Goal: Transaction & Acquisition: Purchase product/service

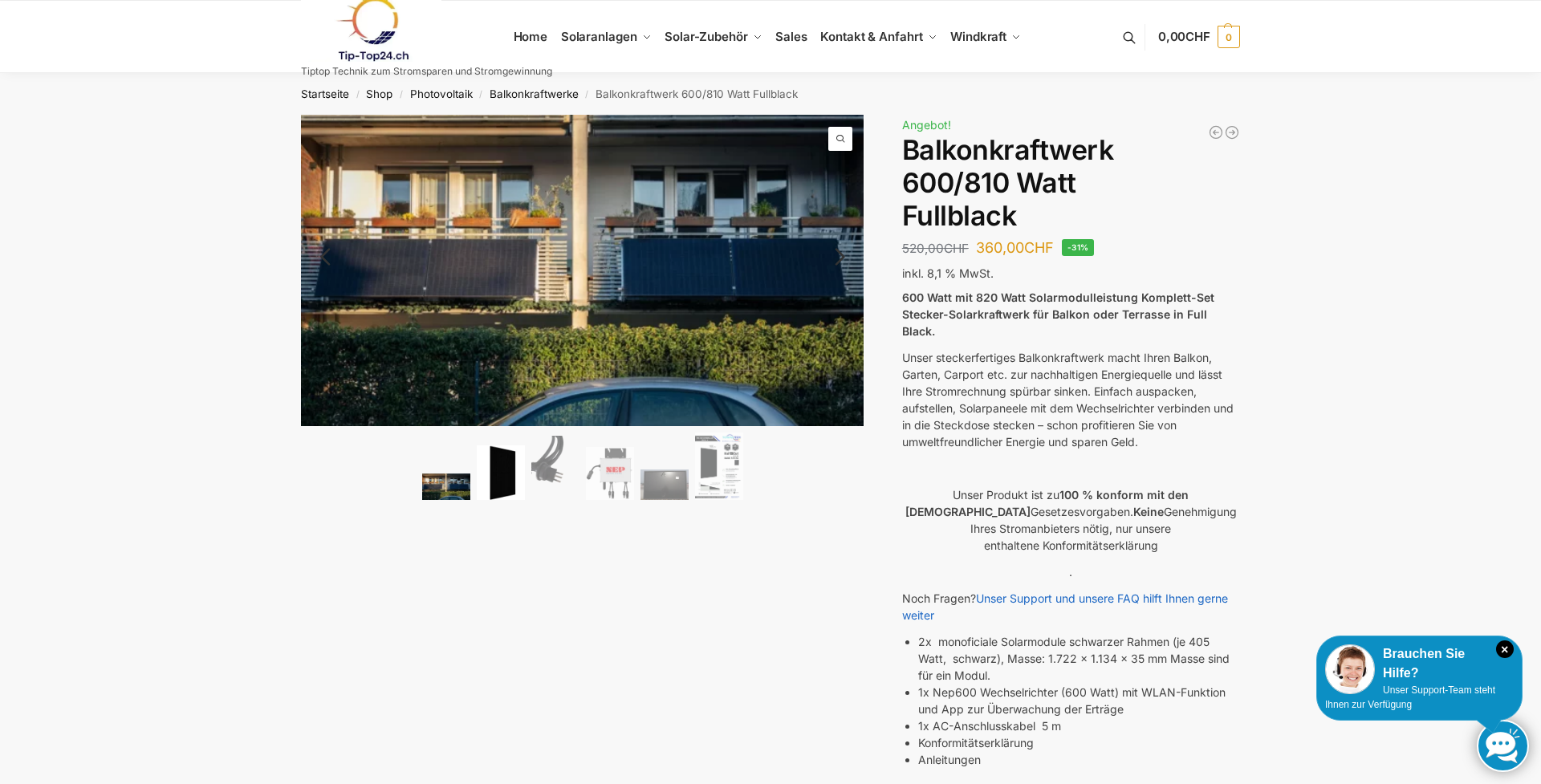
click at [521, 477] on img at bounding box center [501, 473] width 48 height 56
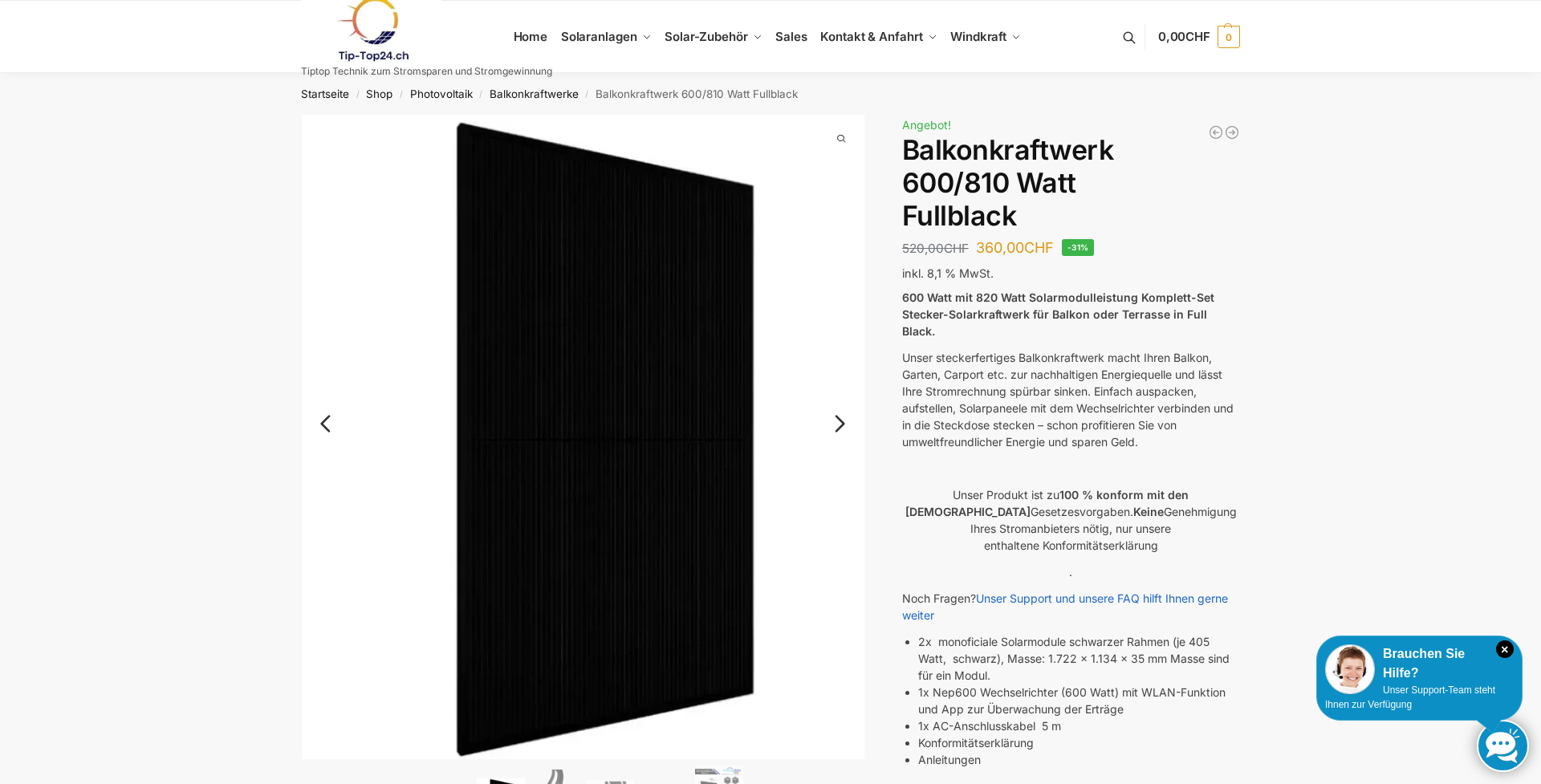
click at [854, 426] on img at bounding box center [583, 436] width 563 height 644
click at [833, 425] on link "Next" at bounding box center [837, 432] width 54 height 16
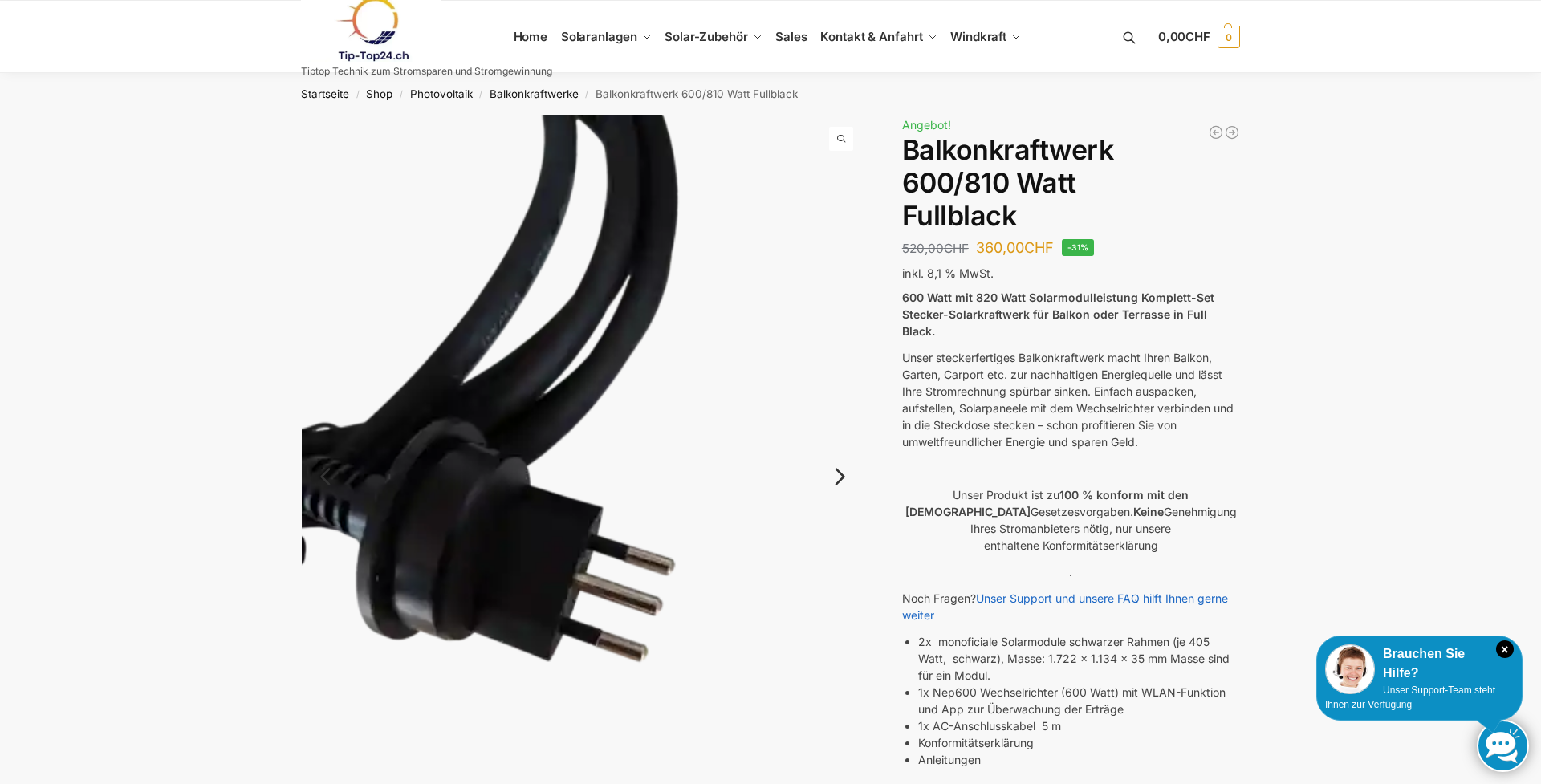
click at [833, 425] on img at bounding box center [583, 489] width 563 height 750
click at [838, 476] on link "Next" at bounding box center [837, 484] width 54 height 16
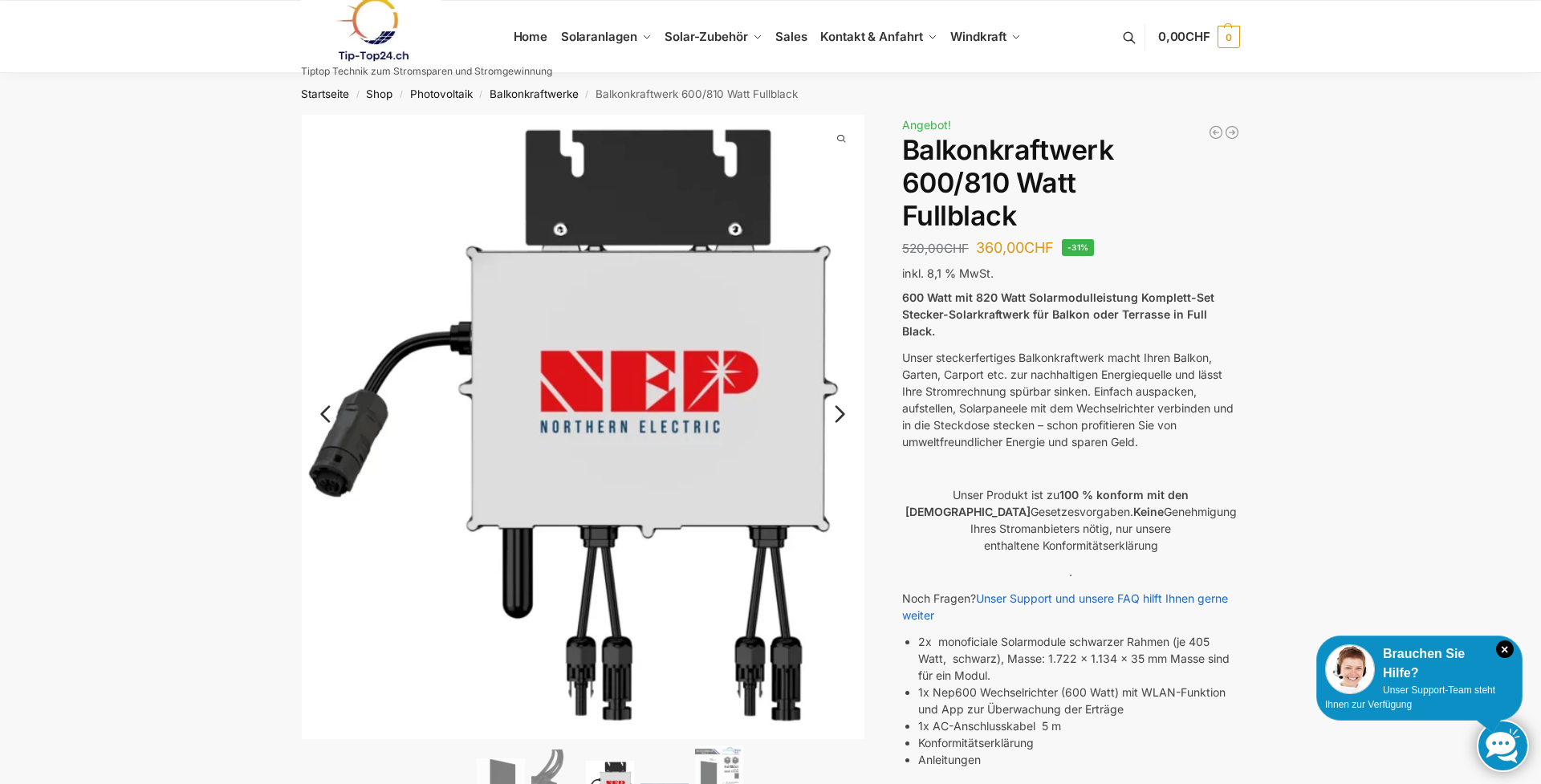
click at [838, 469] on img at bounding box center [635, 484] width 667 height 740
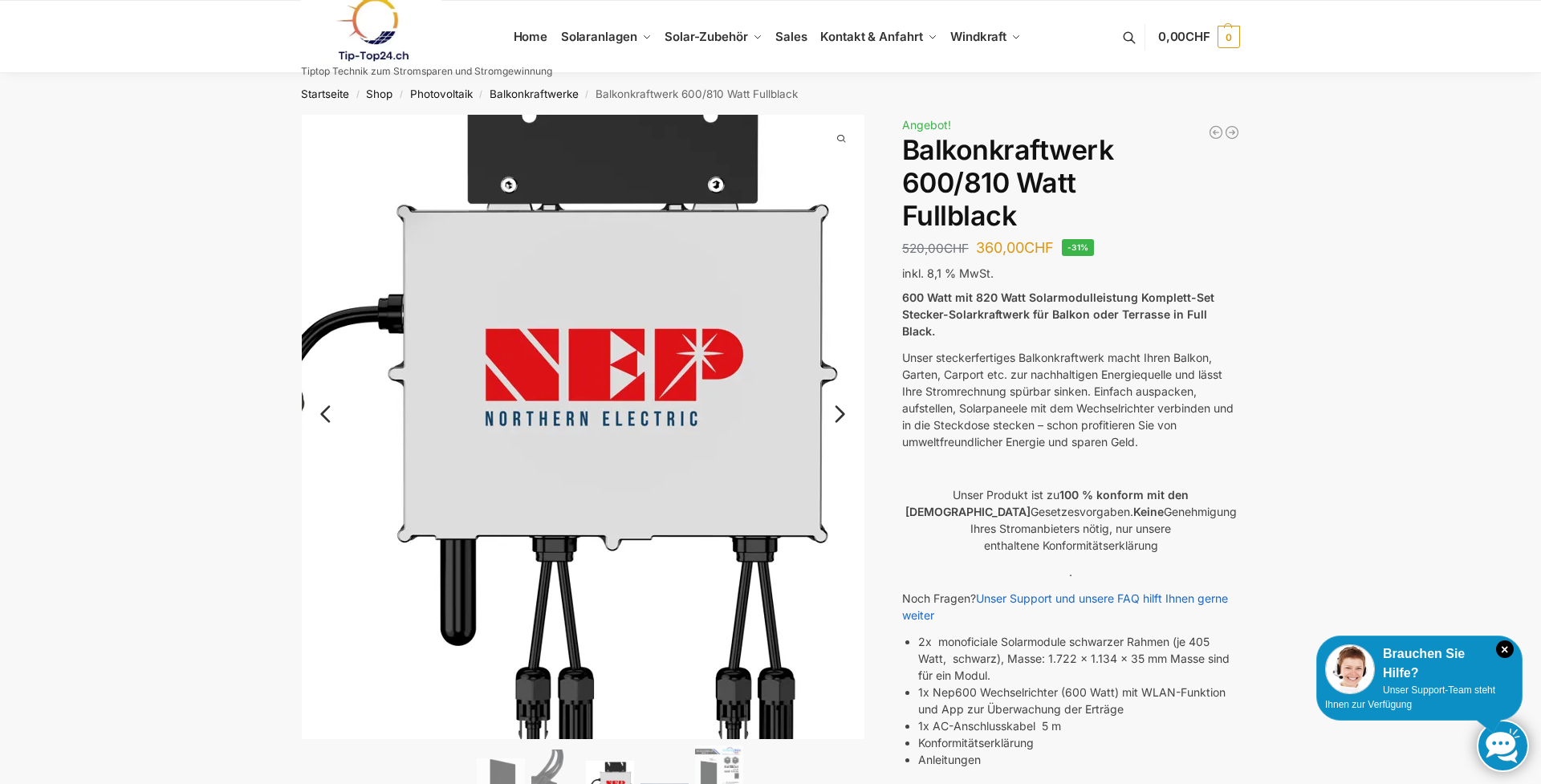
click at [838, 469] on img at bounding box center [536, 419] width 667 height 740
click at [840, 479] on img at bounding box center [536, 417] width 667 height 740
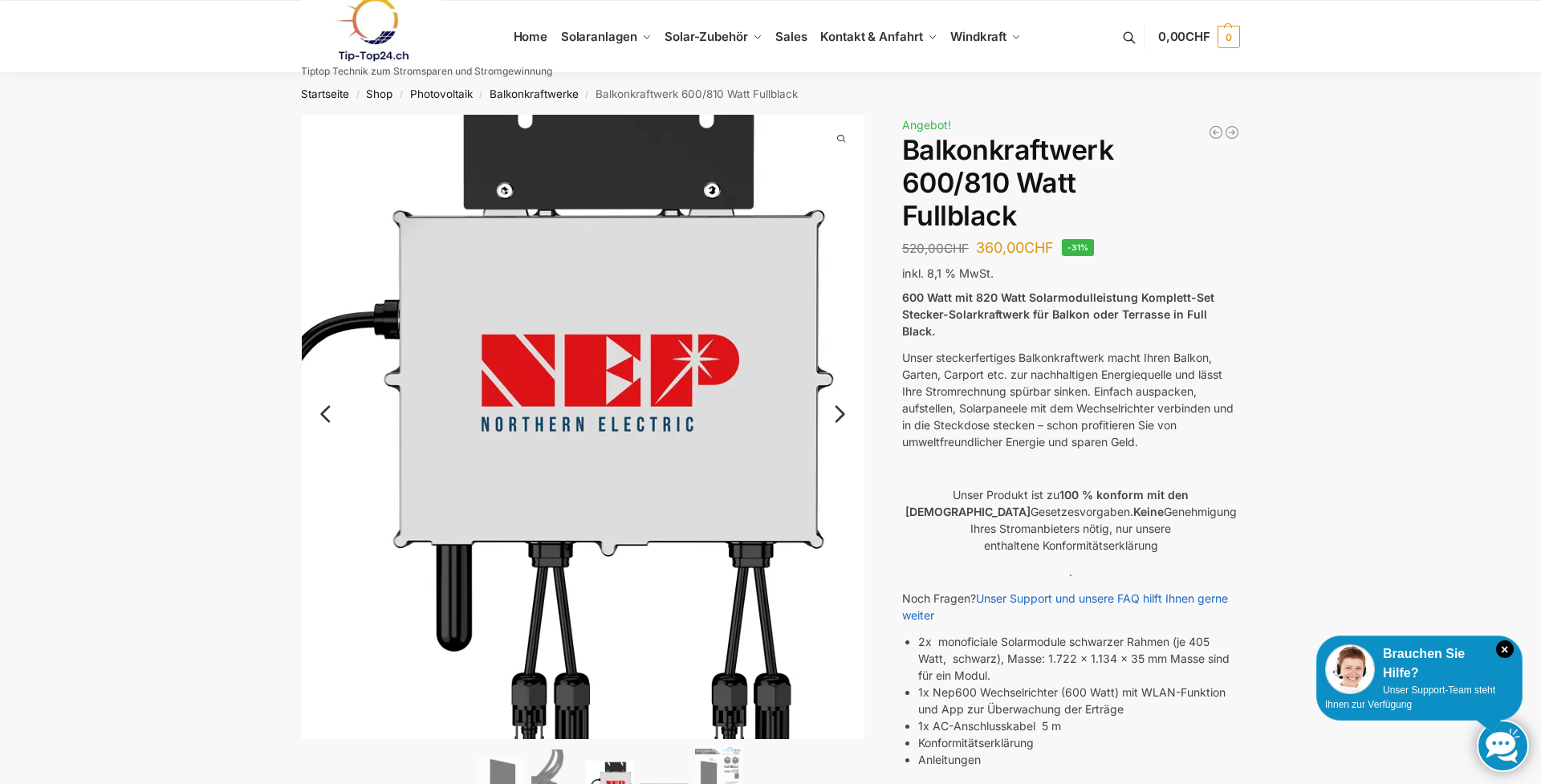
click at [859, 442] on img at bounding box center [532, 425] width 667 height 740
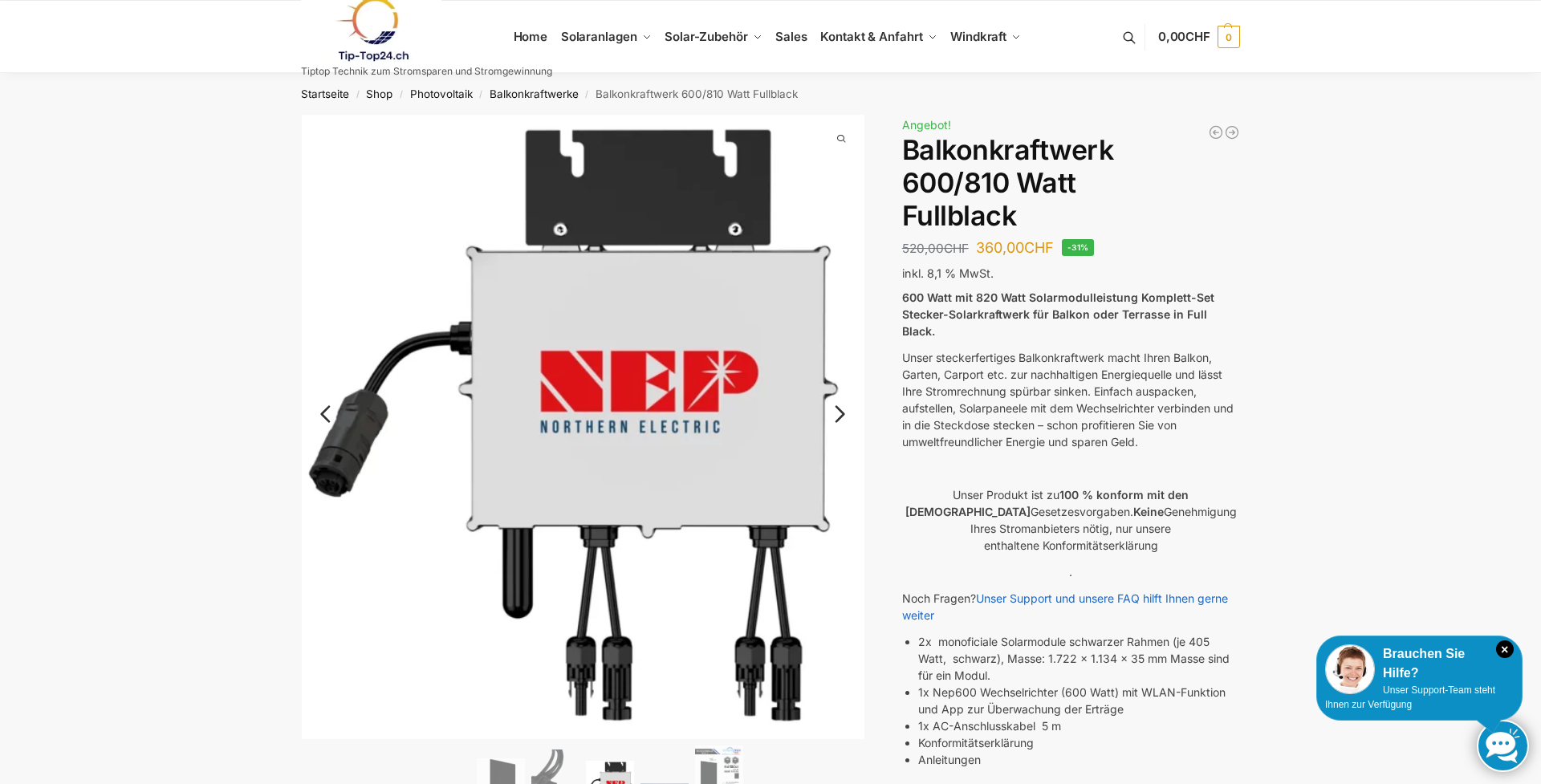
click at [844, 418] on link "Next" at bounding box center [837, 422] width 54 height 16
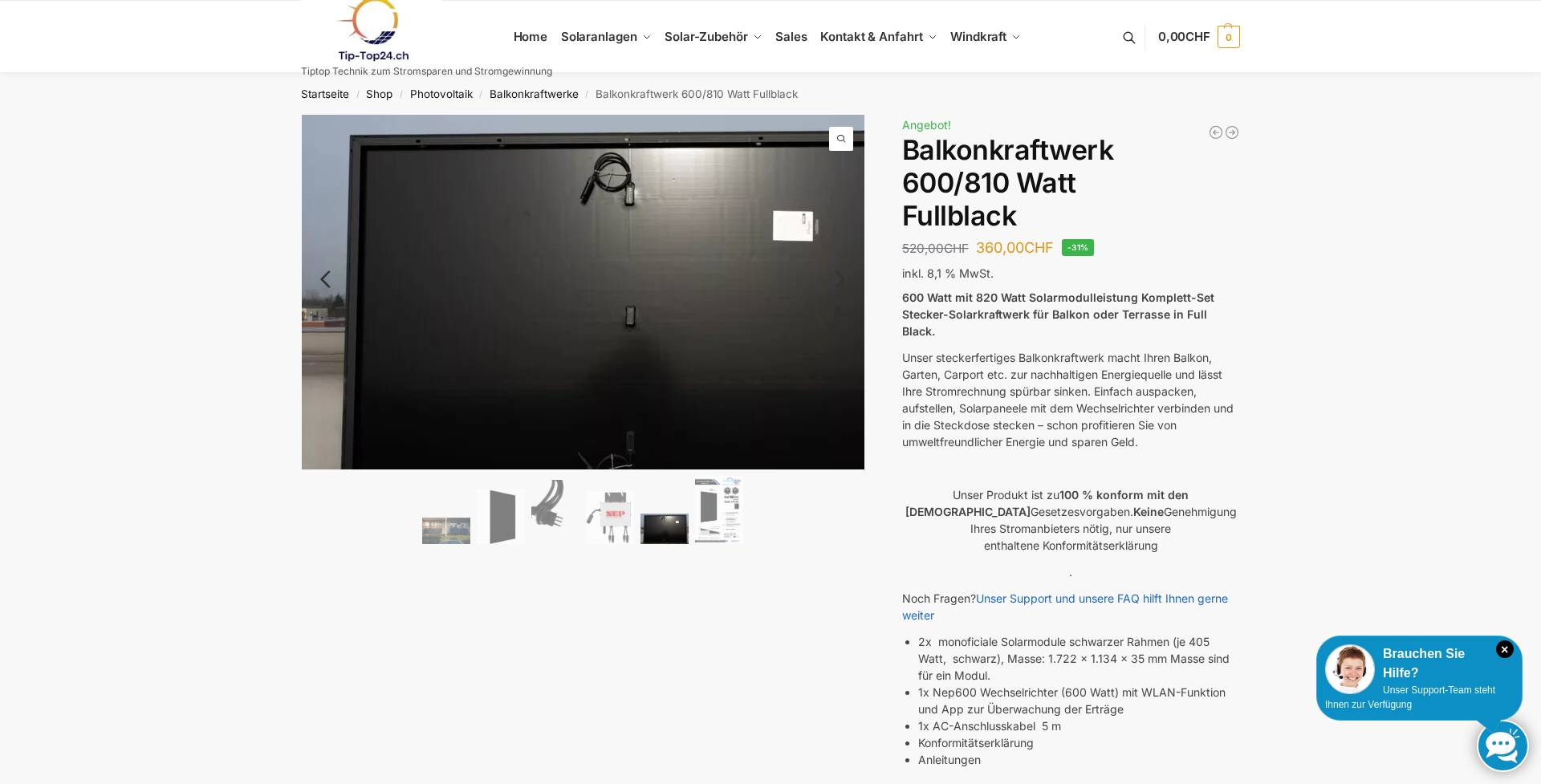
click at [841, 416] on img at bounding box center [622, 317] width 642 height 404
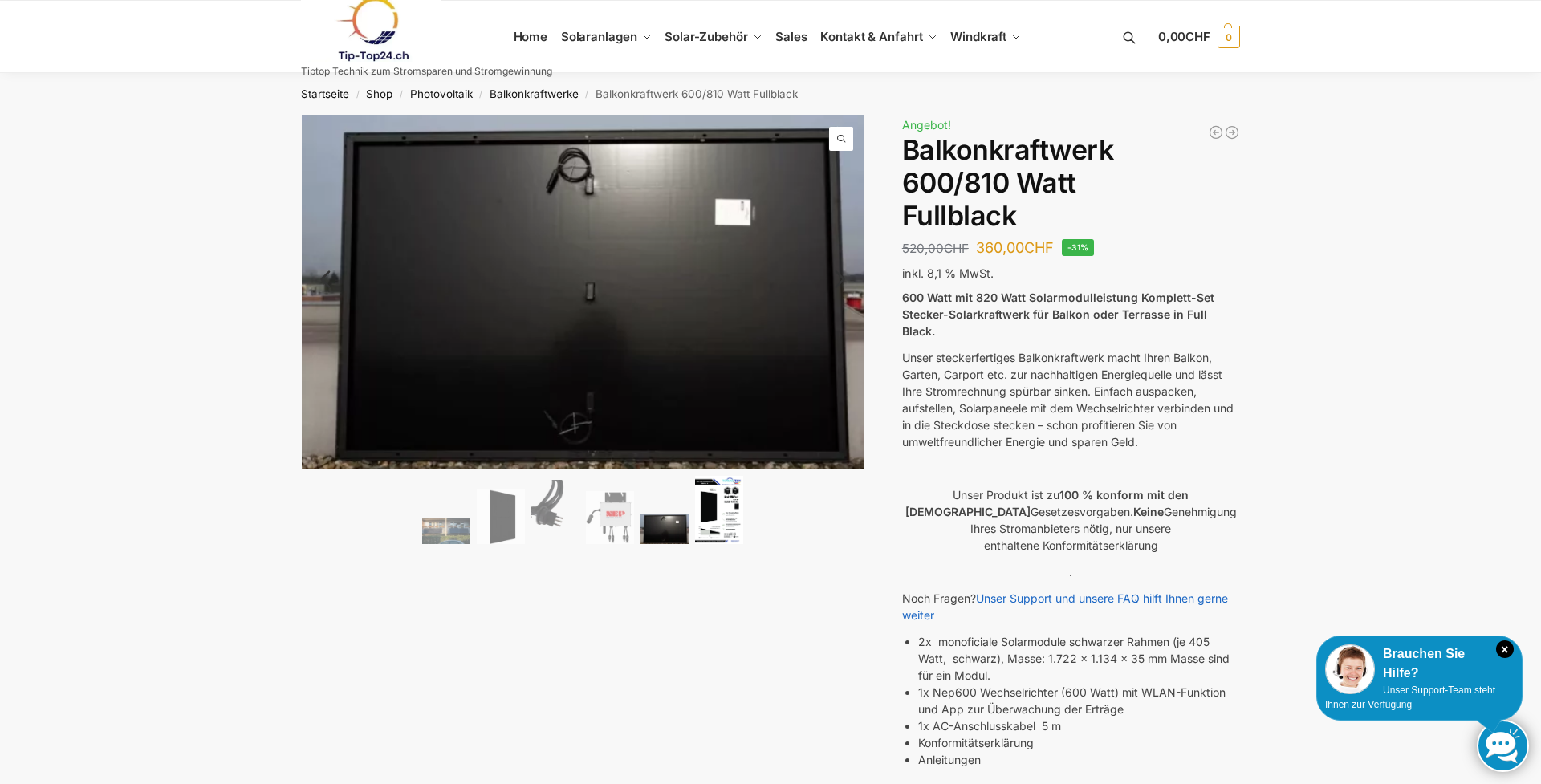
click at [716, 512] on img at bounding box center [719, 509] width 48 height 68
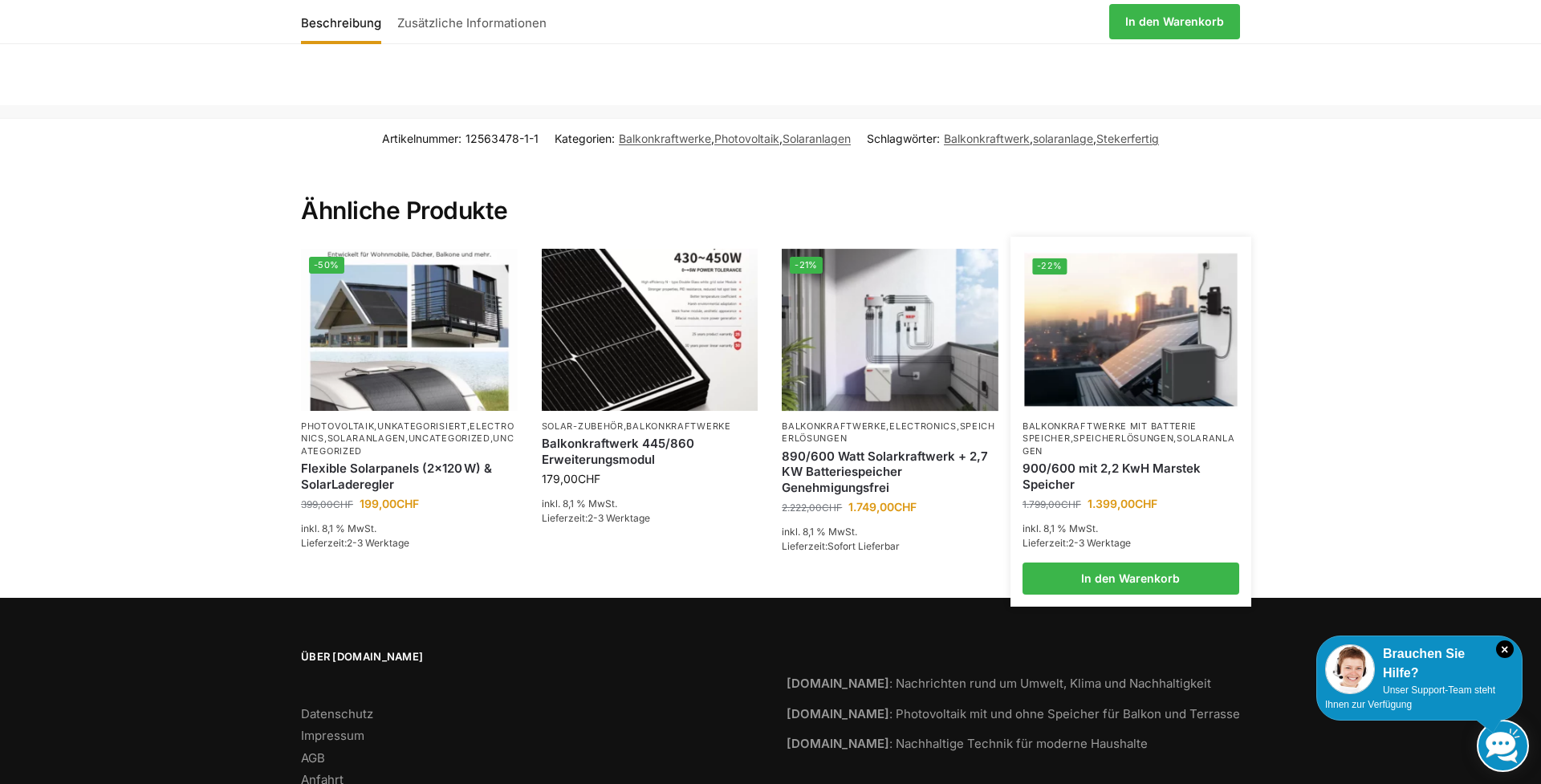
scroll to position [2424, 0]
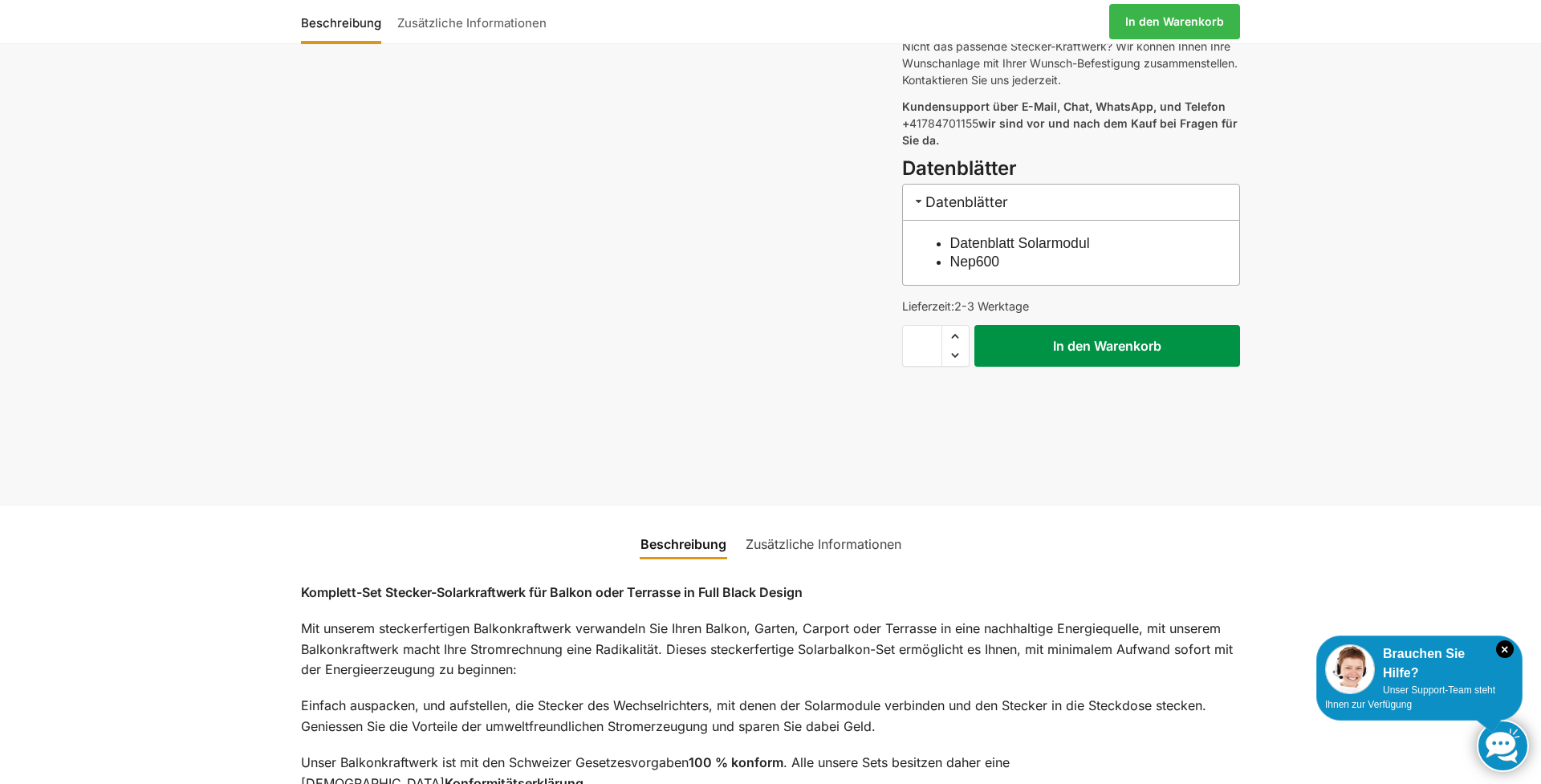
click at [1098, 329] on button "In den Warenkorb" at bounding box center [1107, 346] width 266 height 42
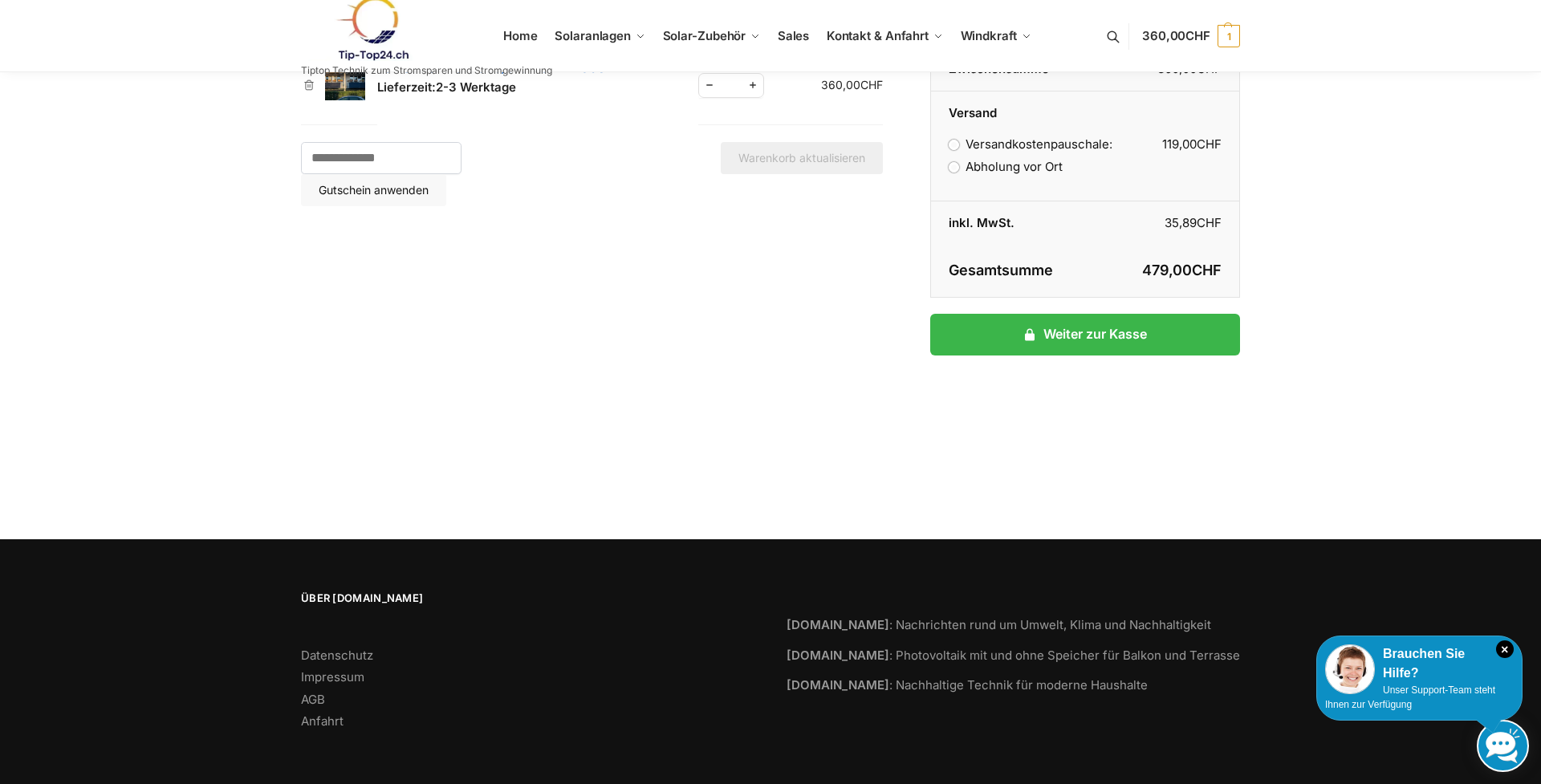
scroll to position [190, 0]
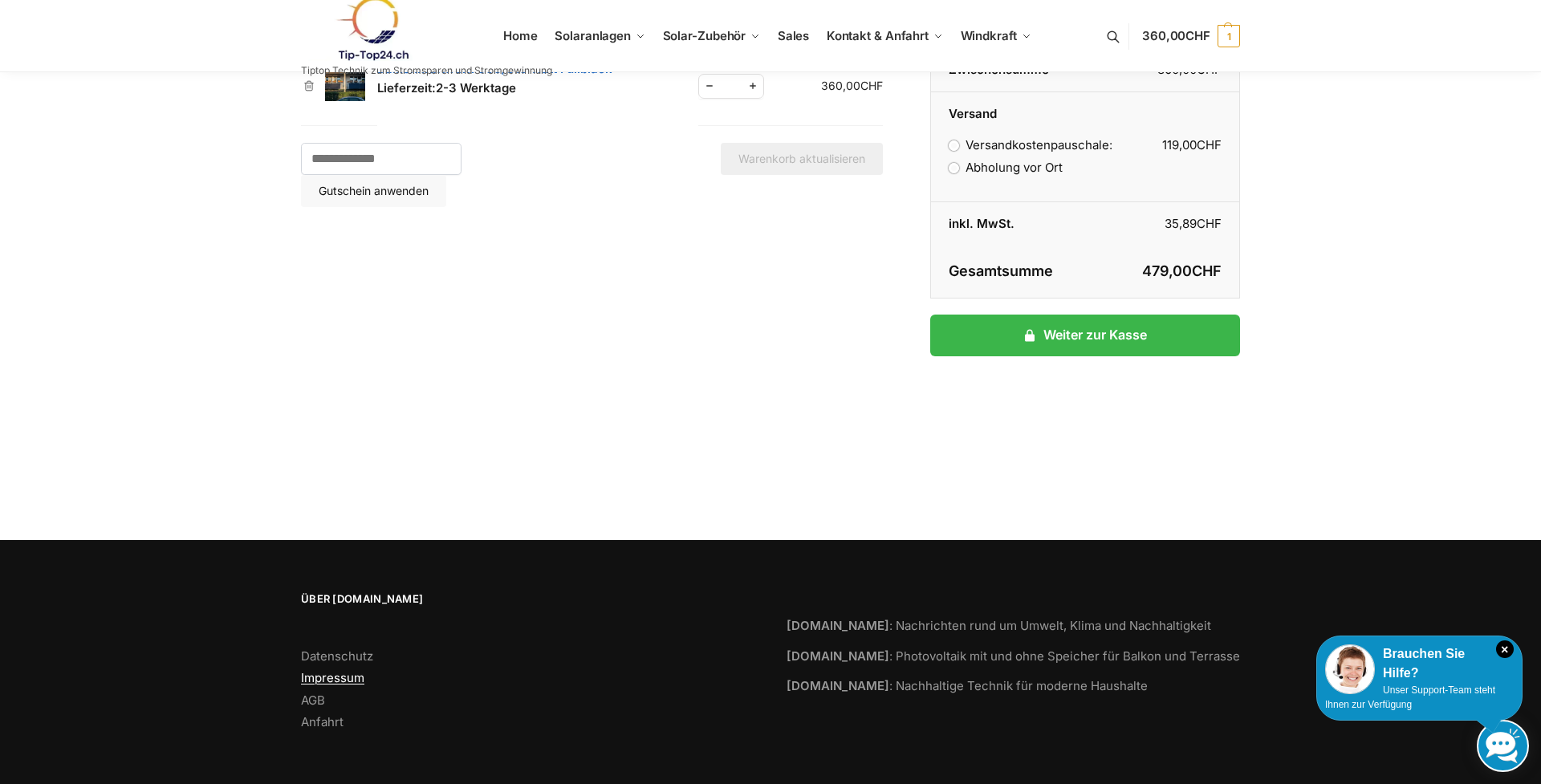
click at [330, 677] on link "Impressum" at bounding box center [332, 677] width 64 height 15
